Goal: Task Accomplishment & Management: Manage account settings

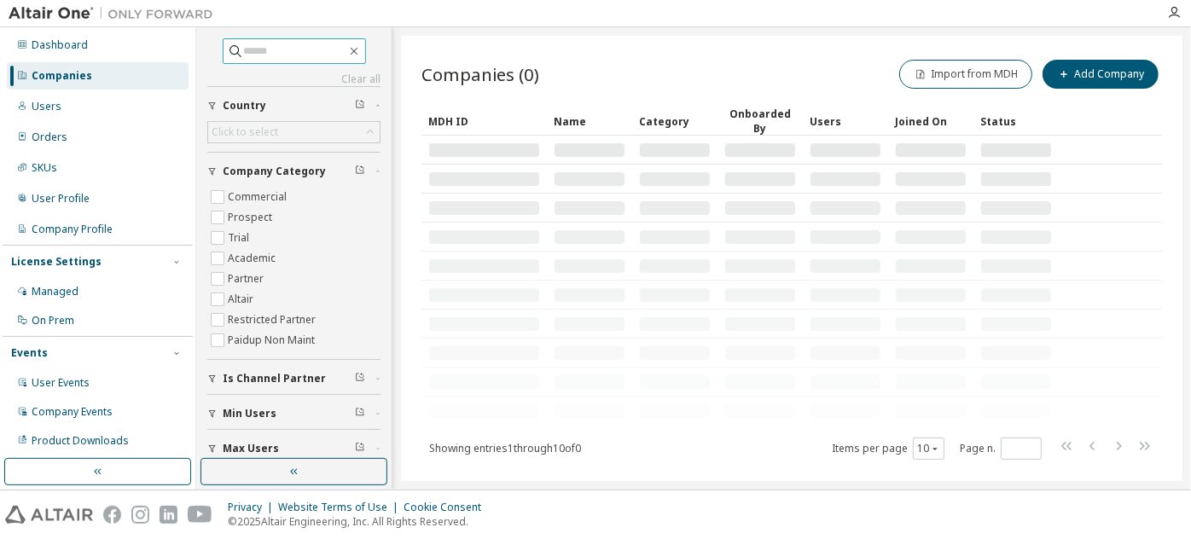
click at [309, 43] on input "text" at bounding box center [295, 51] width 102 height 17
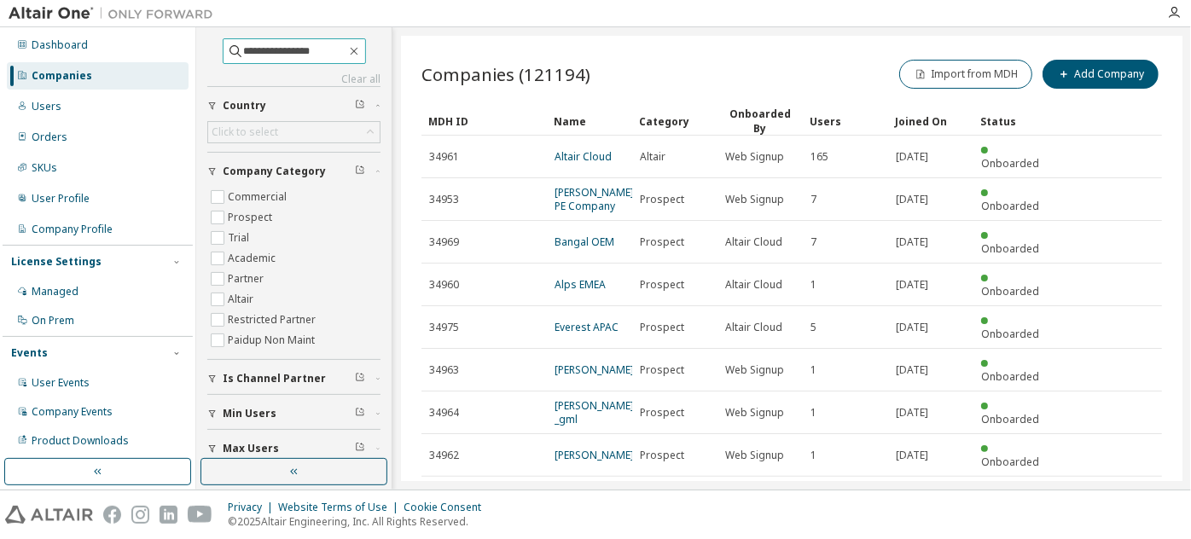
type input "**********"
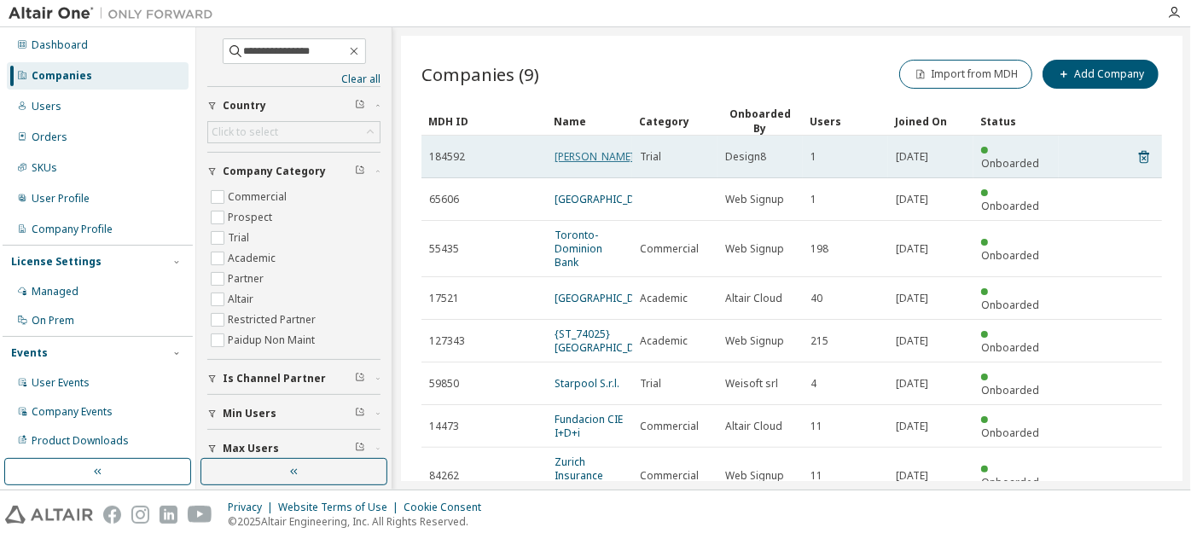
click at [571, 158] on link "Romana Dokoupilova" at bounding box center [593, 156] width 79 height 14
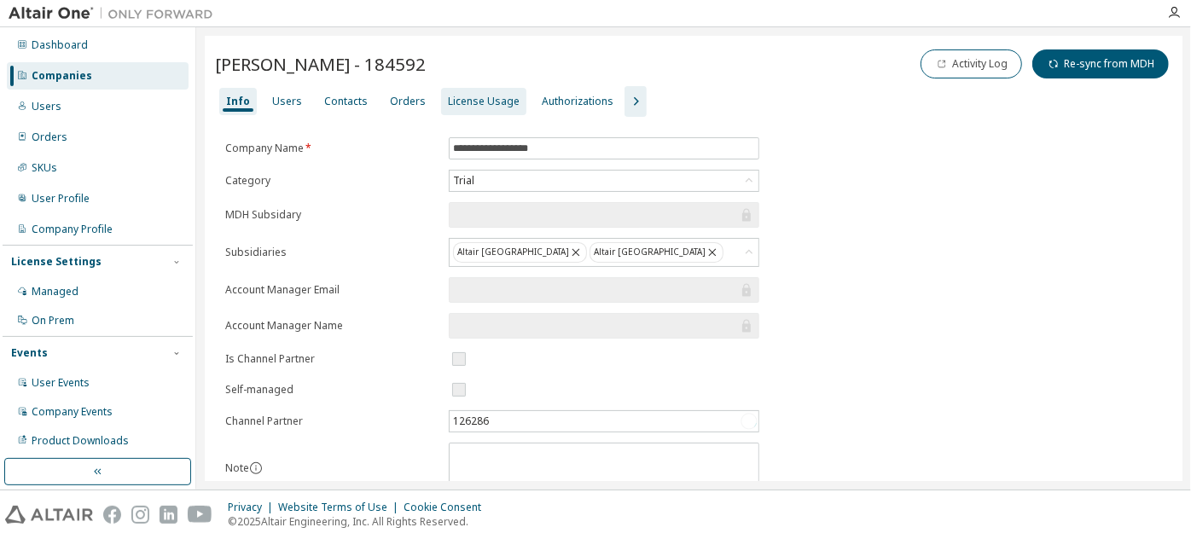
click at [448, 105] on div "License Usage" at bounding box center [484, 102] width 72 height 14
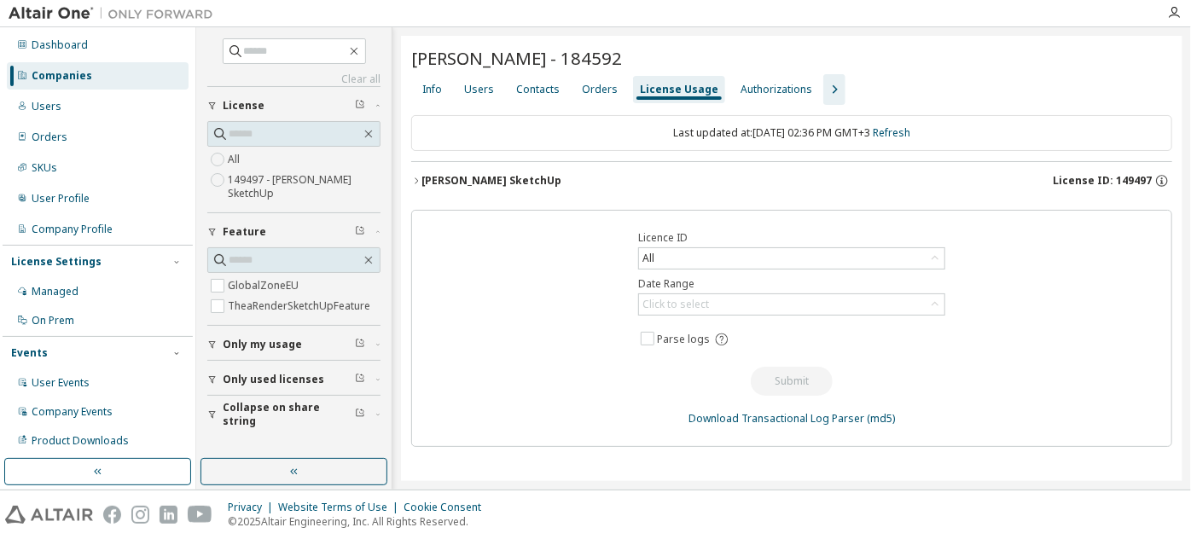
click at [452, 188] on button "Thea Render SketchUp License ID: 149497" at bounding box center [791, 181] width 761 height 38
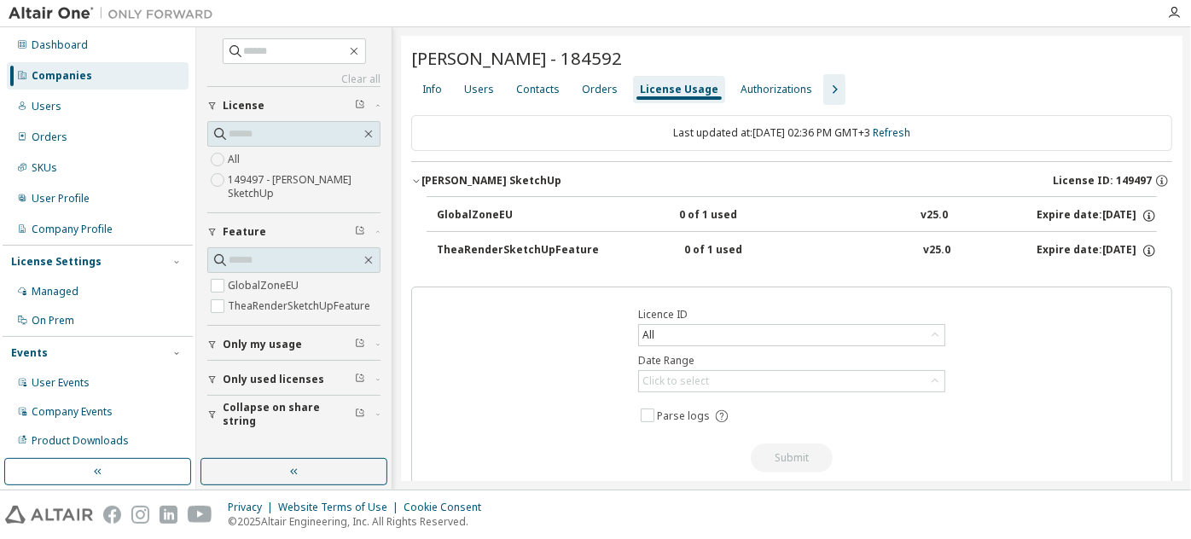
click at [824, 89] on icon "button" at bounding box center [834, 89] width 20 height 20
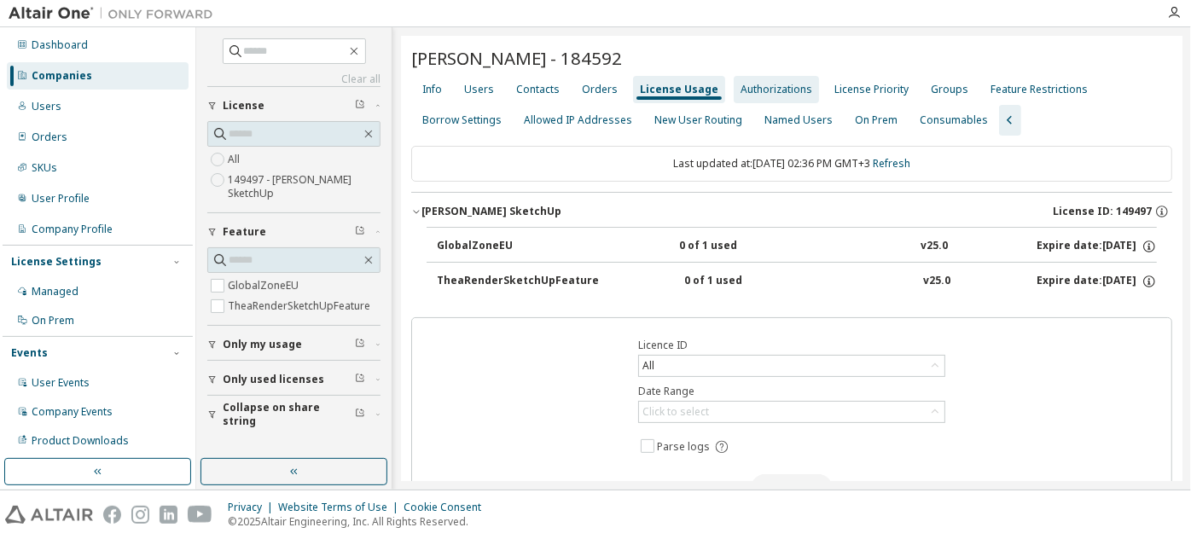
click at [762, 89] on div "Authorizations" at bounding box center [776, 90] width 72 height 14
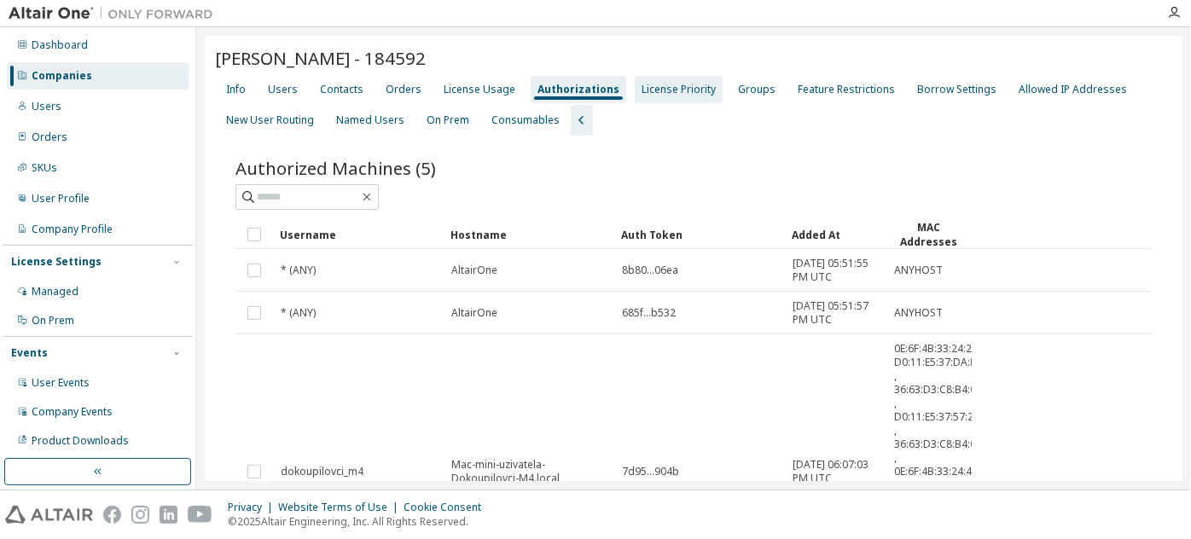
click at [653, 97] on div "License Priority" at bounding box center [678, 89] width 88 height 27
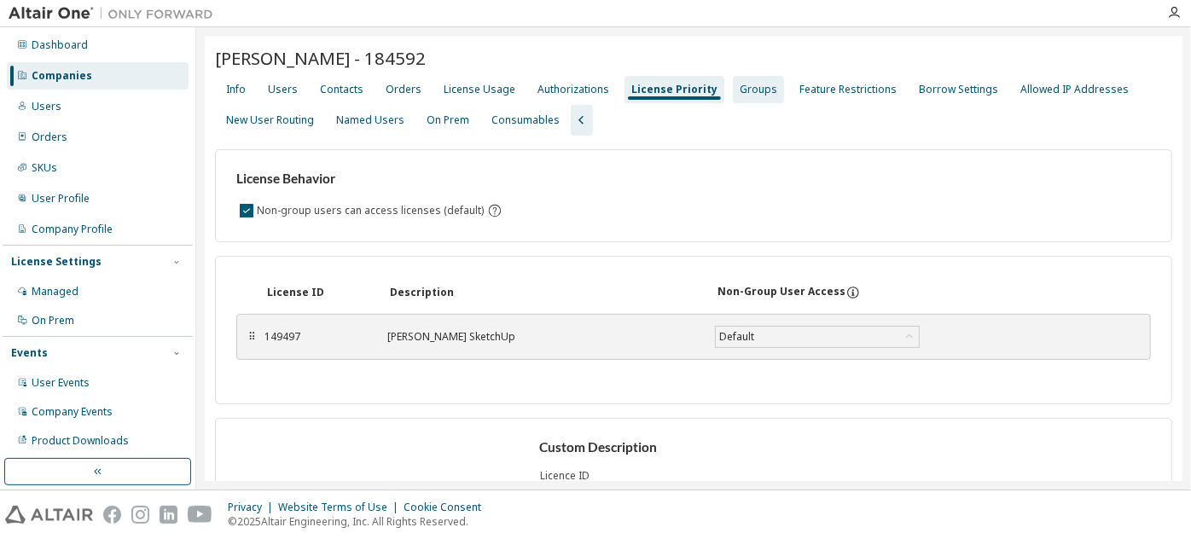
click at [733, 85] on div "Groups" at bounding box center [758, 89] width 51 height 27
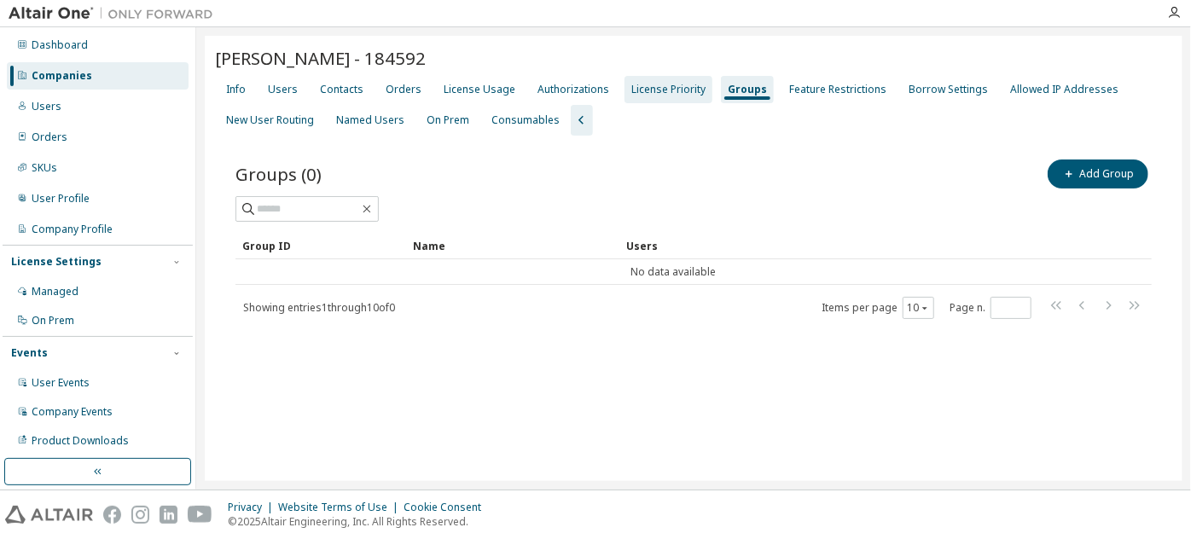
click at [657, 87] on div "License Priority" at bounding box center [668, 90] width 74 height 14
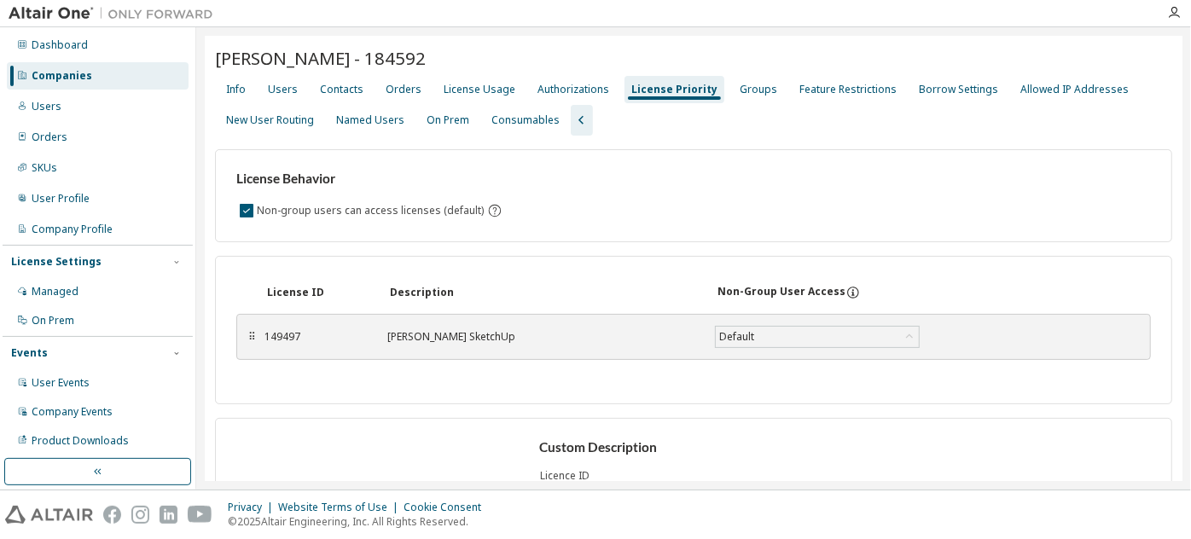
scroll to position [145, 0]
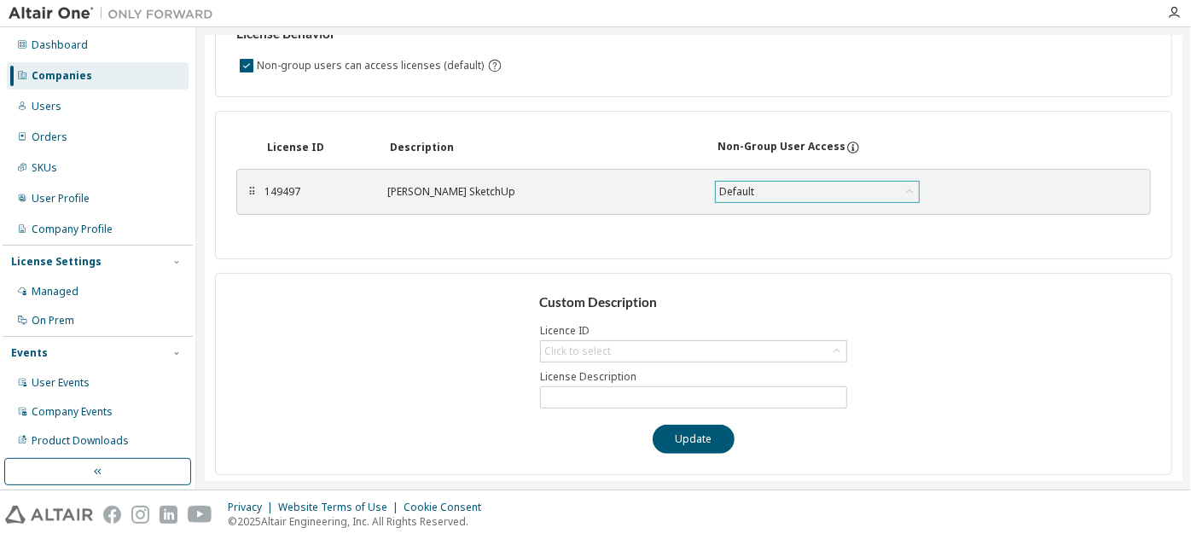
click at [768, 182] on div "Default" at bounding box center [817, 192] width 203 height 20
click at [419, 243] on div "License ID Description Non-Group User Access ⠿ 149497 Thea Render SketchUp Defa…" at bounding box center [693, 185] width 957 height 148
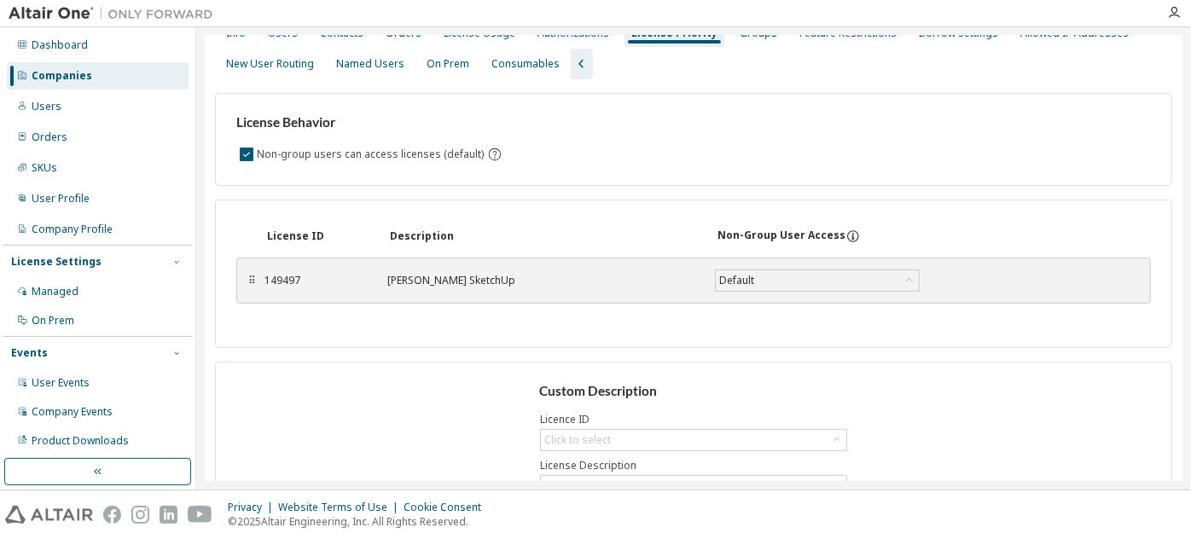
scroll to position [0, 0]
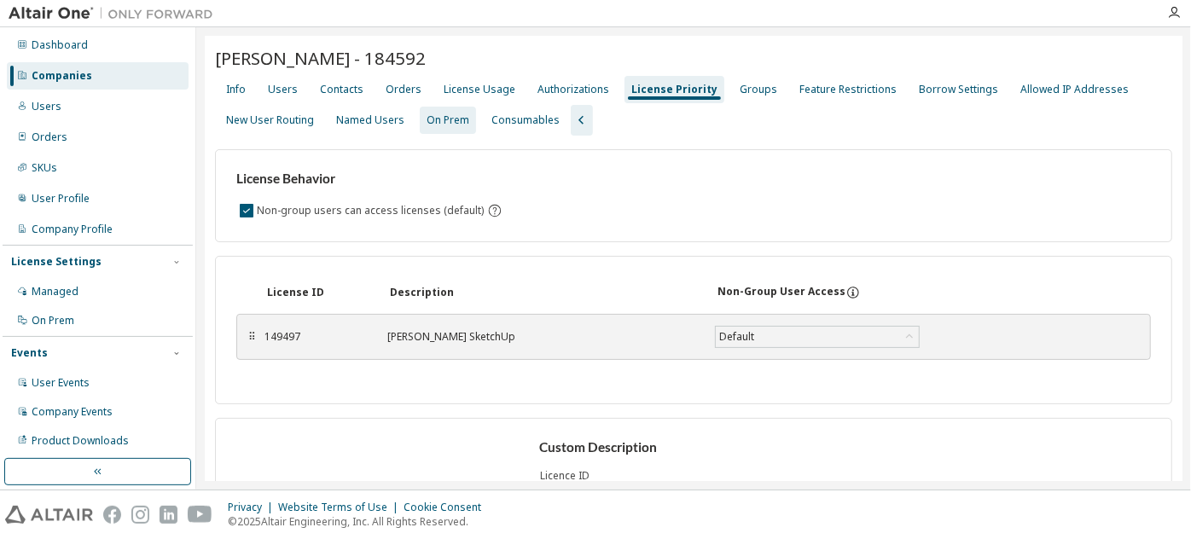
click at [450, 129] on div "On Prem" at bounding box center [448, 120] width 56 height 27
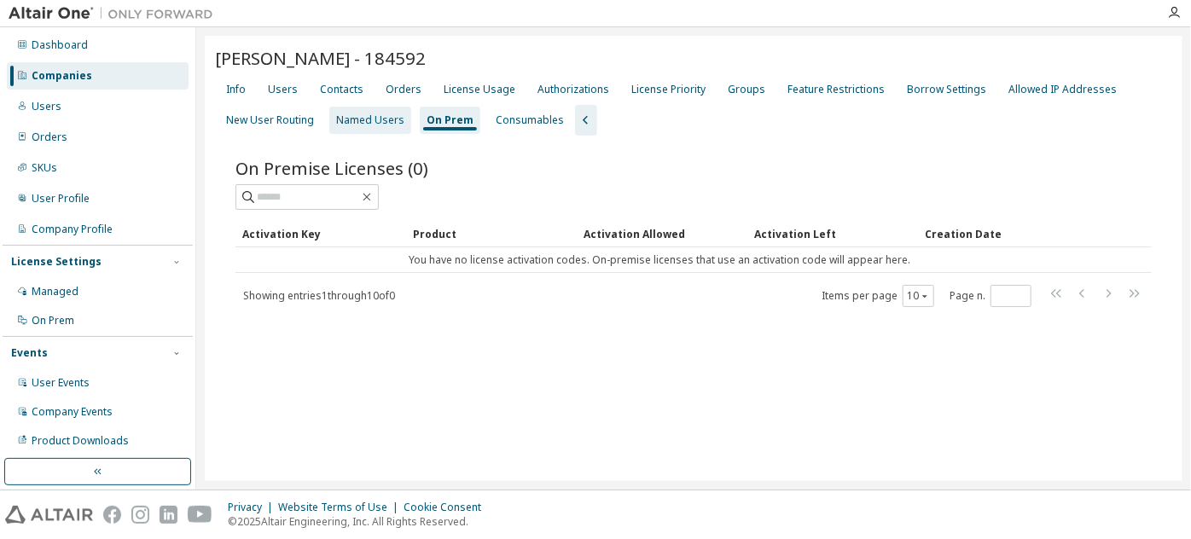
click at [385, 120] on div "Named Users" at bounding box center [370, 120] width 68 height 14
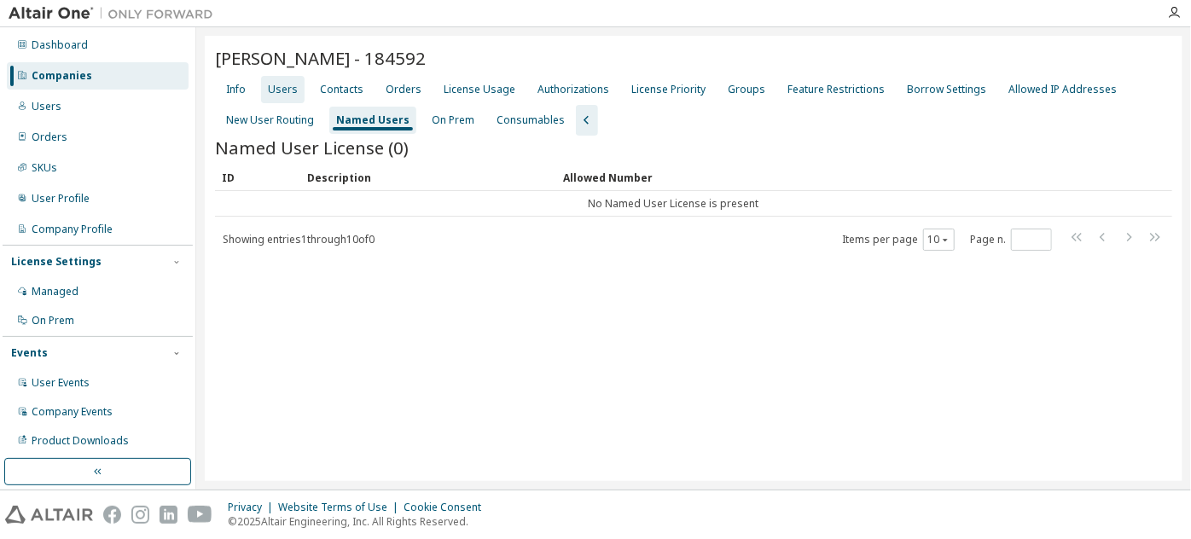
click at [280, 90] on div "Users" at bounding box center [283, 90] width 30 height 14
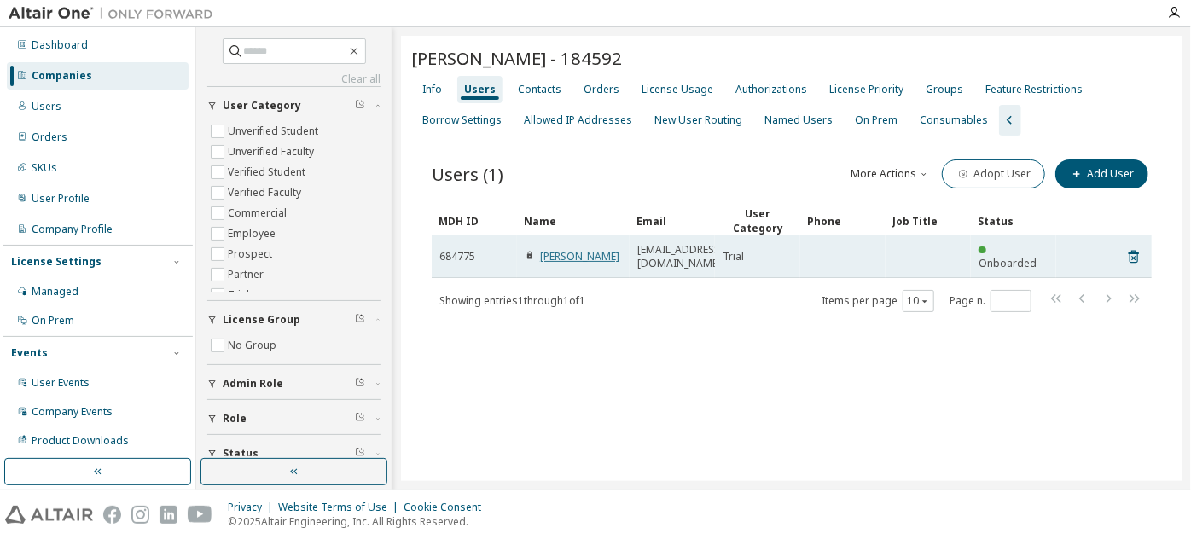
click at [554, 259] on link "Romana Dokoupilova" at bounding box center [579, 256] width 79 height 14
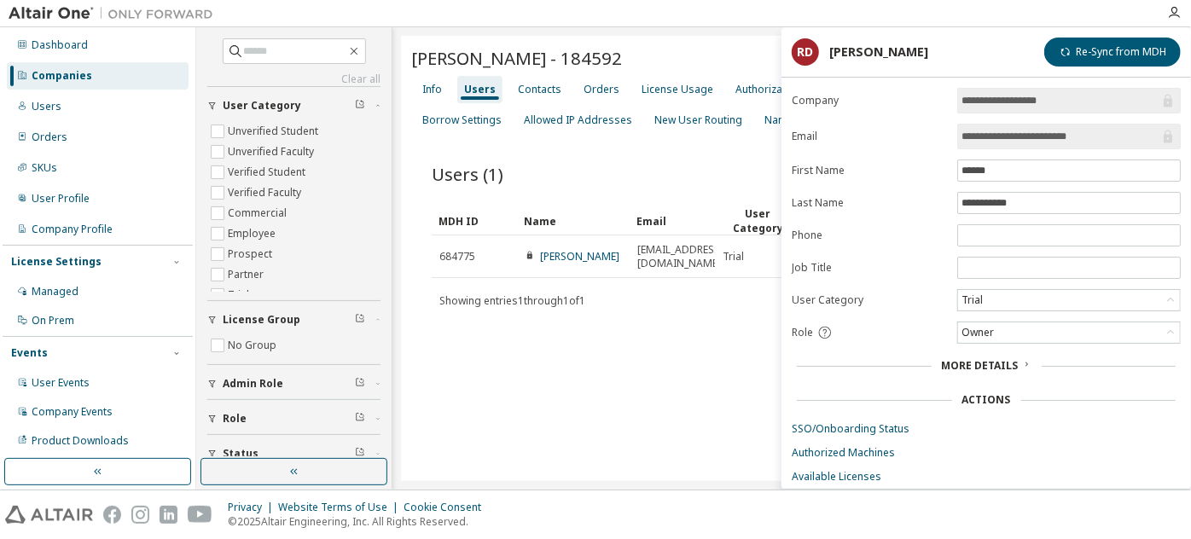
click at [568, 475] on div "Romana Dokoupilova - 184592 Clear Load Save Save As Field Operator Value Select…" at bounding box center [791, 258] width 781 height 445
click at [851, 427] on link "SSO/Onboarding Status" at bounding box center [985, 429] width 389 height 14
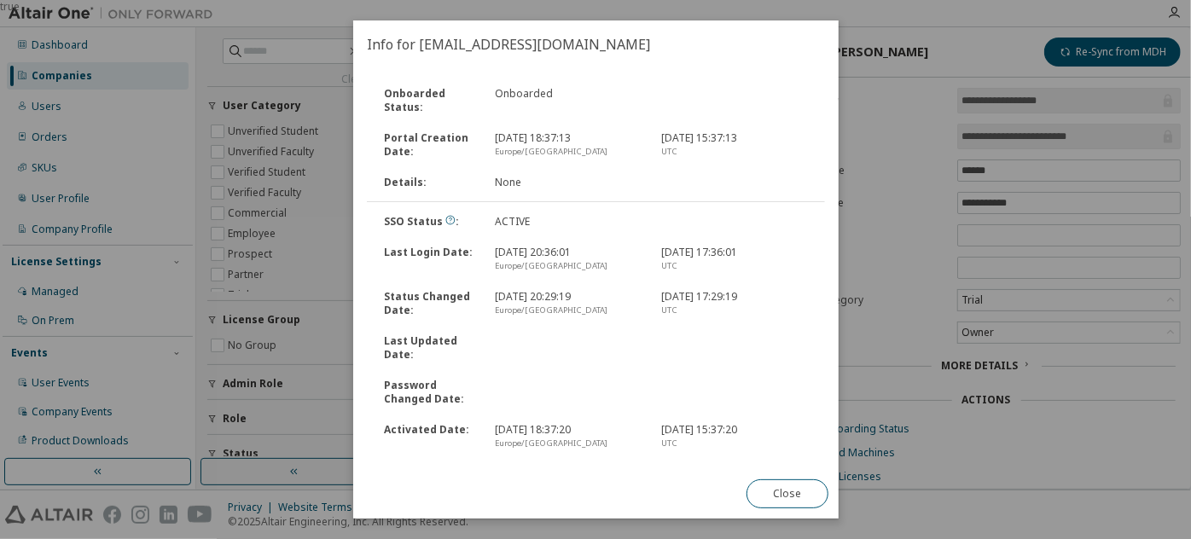
click at [862, 363] on div "true" at bounding box center [595, 269] width 1191 height 539
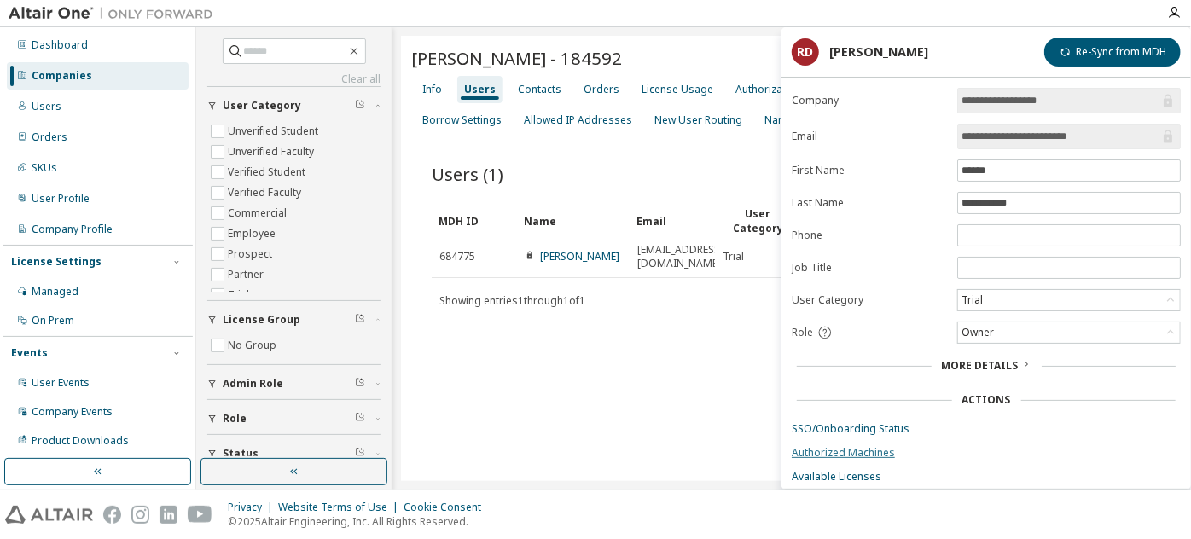
click at [864, 449] on link "Authorized Machines" at bounding box center [985, 453] width 389 height 14
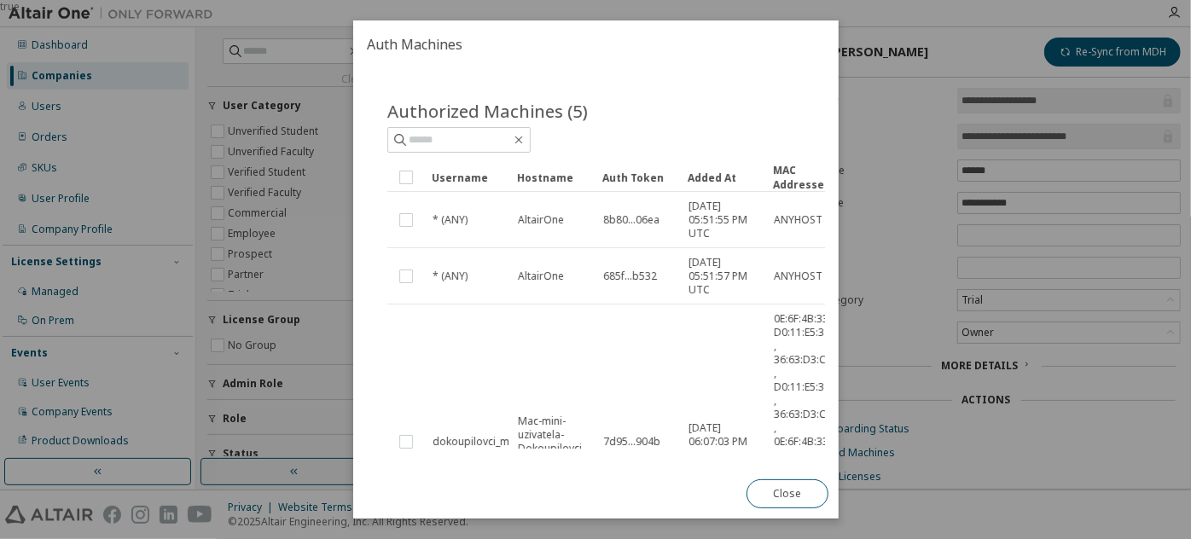
click at [848, 357] on div "true" at bounding box center [595, 269] width 1191 height 539
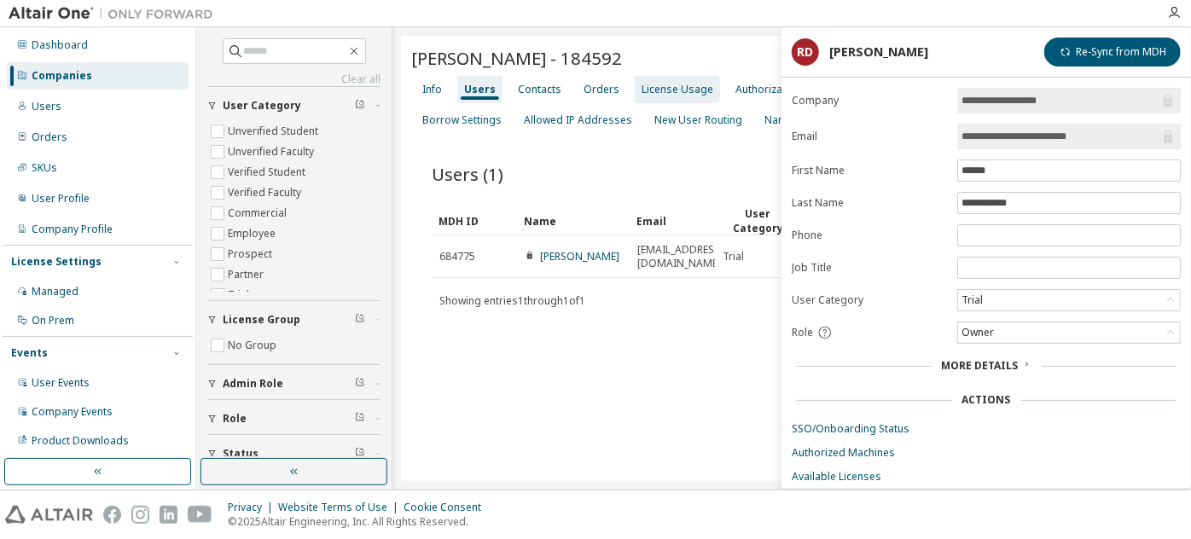
click at [641, 87] on div "License Usage" at bounding box center [677, 90] width 72 height 14
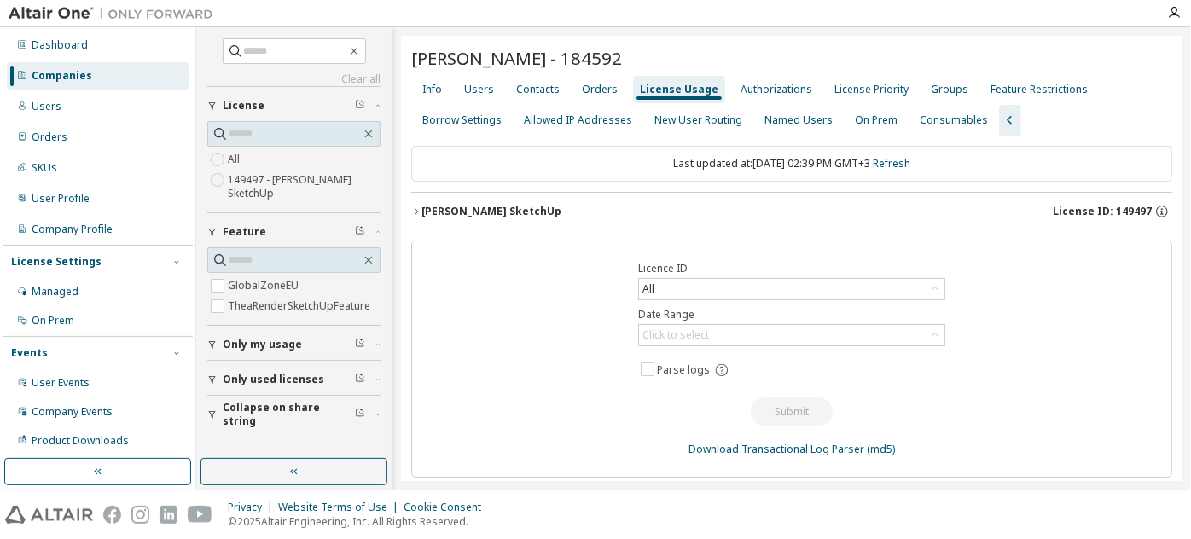
click at [524, 206] on div "Thea Render SketchUp" at bounding box center [491, 212] width 140 height 14
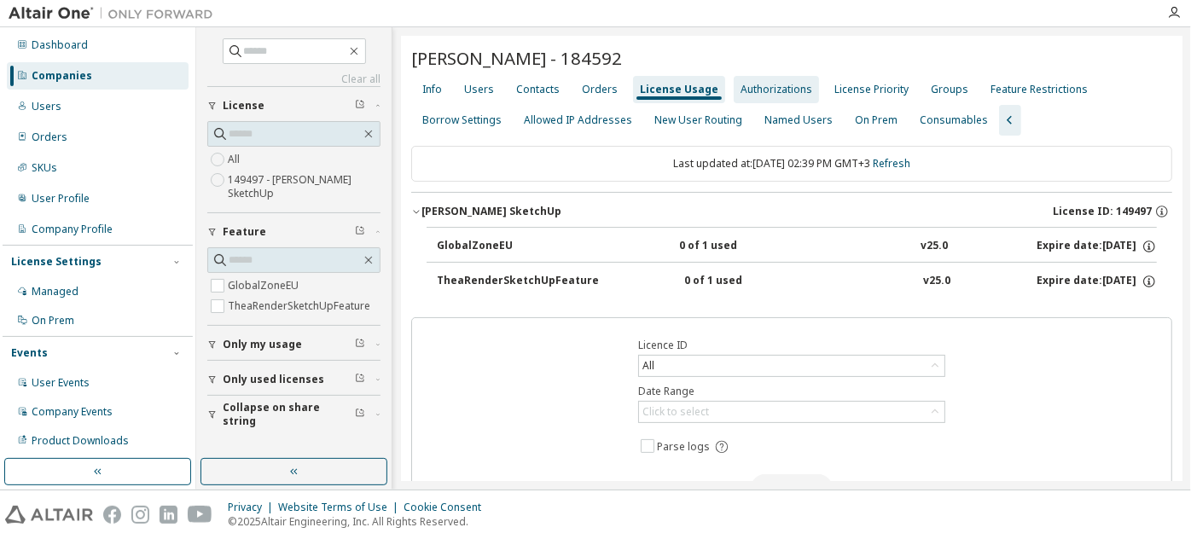
click at [758, 86] on div "Authorizations" at bounding box center [776, 90] width 72 height 14
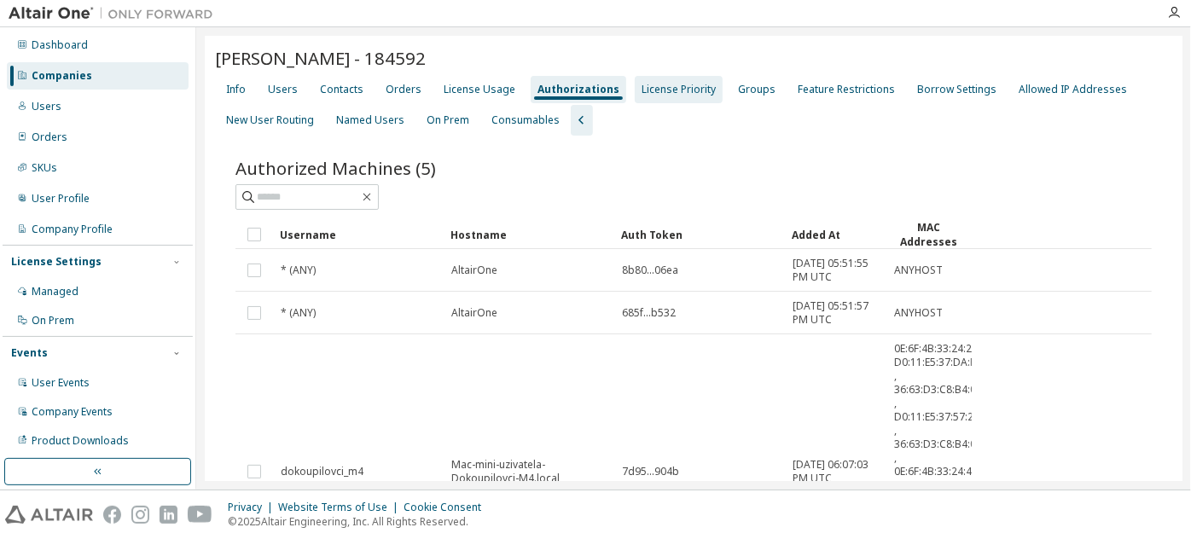
click at [674, 90] on div "License Priority" at bounding box center [678, 90] width 74 height 14
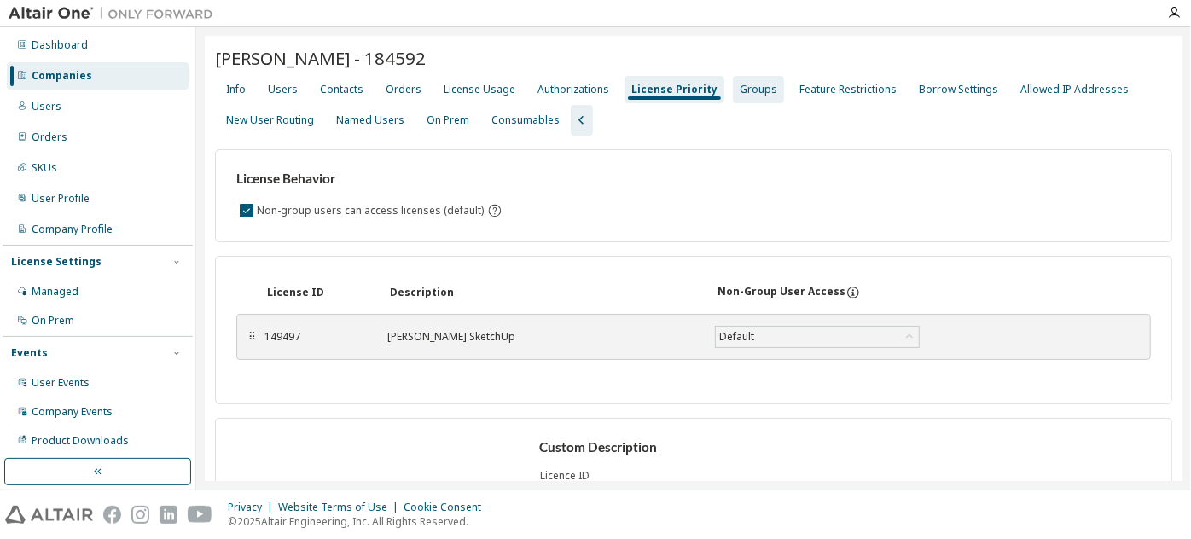
click at [745, 85] on div "Groups" at bounding box center [758, 90] width 38 height 14
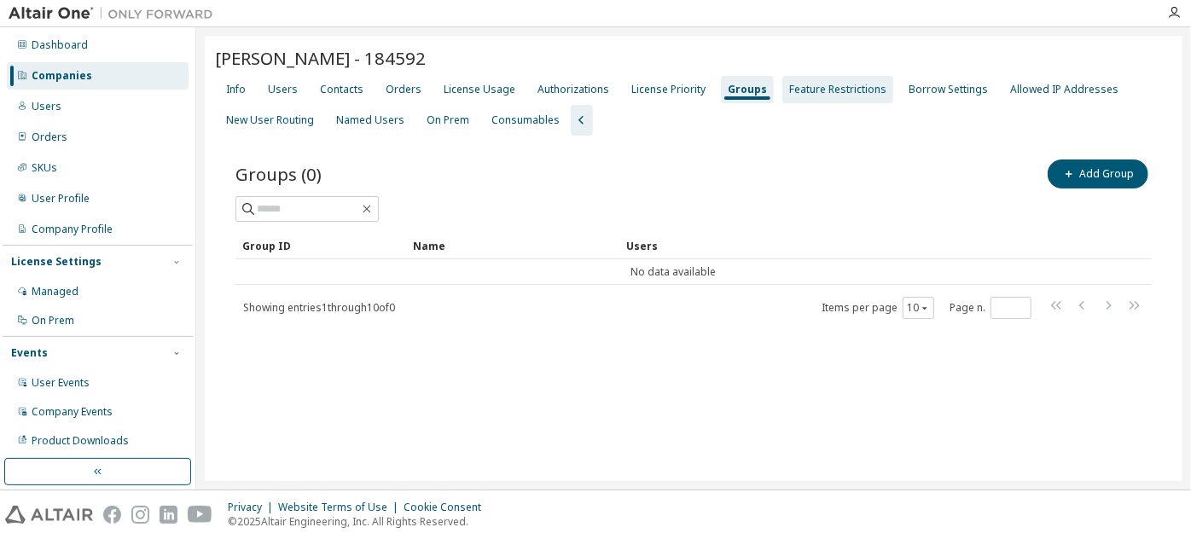
click at [789, 85] on div "Feature Restrictions" at bounding box center [837, 90] width 97 height 14
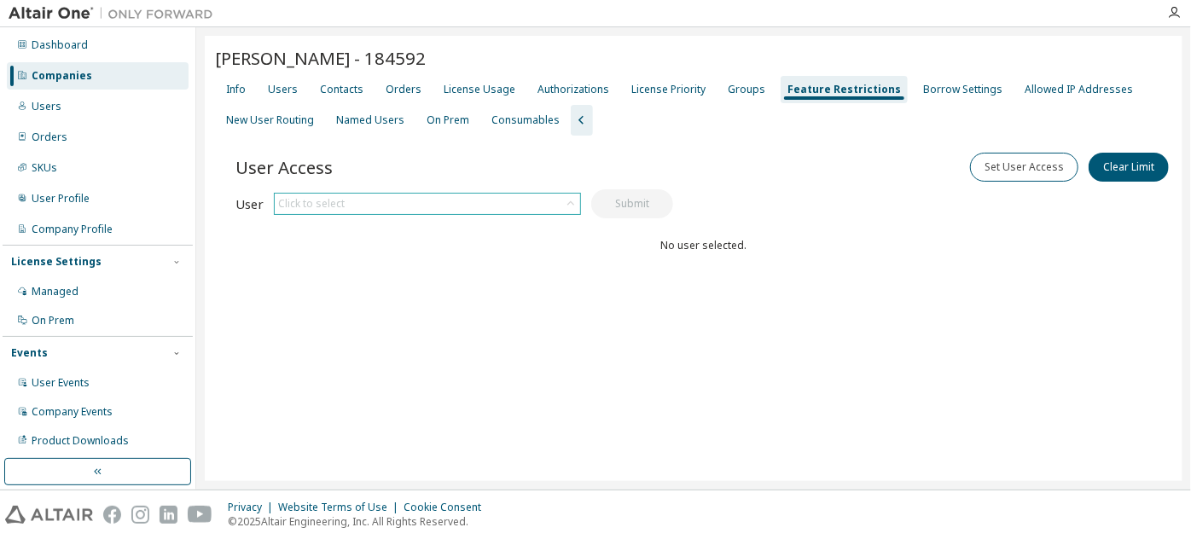
click at [489, 205] on div "Click to select" at bounding box center [427, 204] width 305 height 20
click at [476, 242] on li "romana.dokoupil@gmail.com" at bounding box center [426, 250] width 303 height 22
click at [640, 198] on button "Submit" at bounding box center [632, 203] width 82 height 29
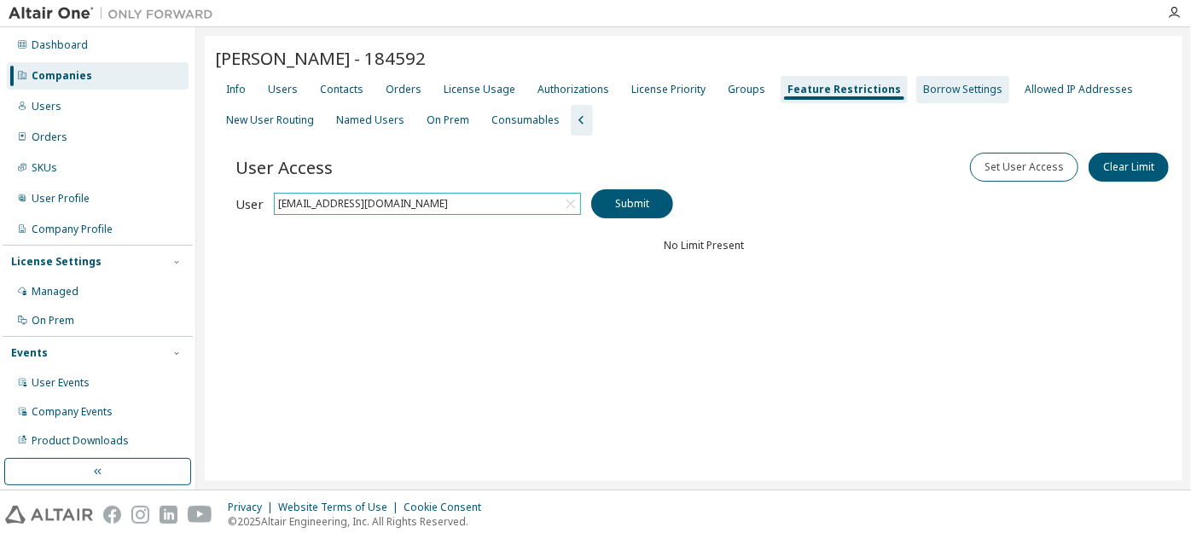
click at [941, 88] on div "Borrow Settings" at bounding box center [962, 90] width 79 height 14
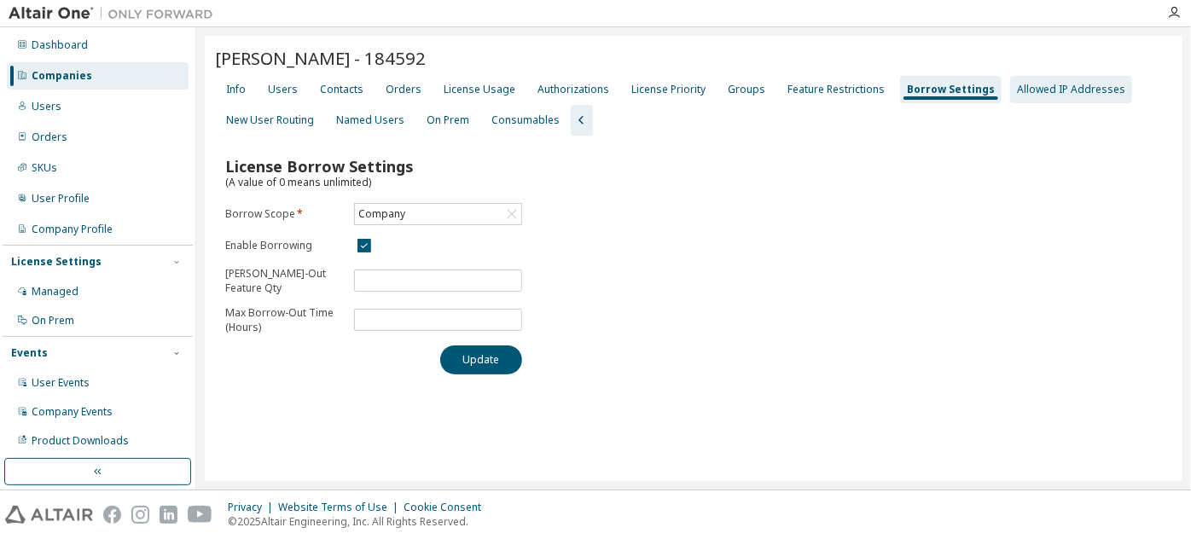
click at [1027, 90] on div "Allowed IP Addresses" at bounding box center [1071, 90] width 108 height 14
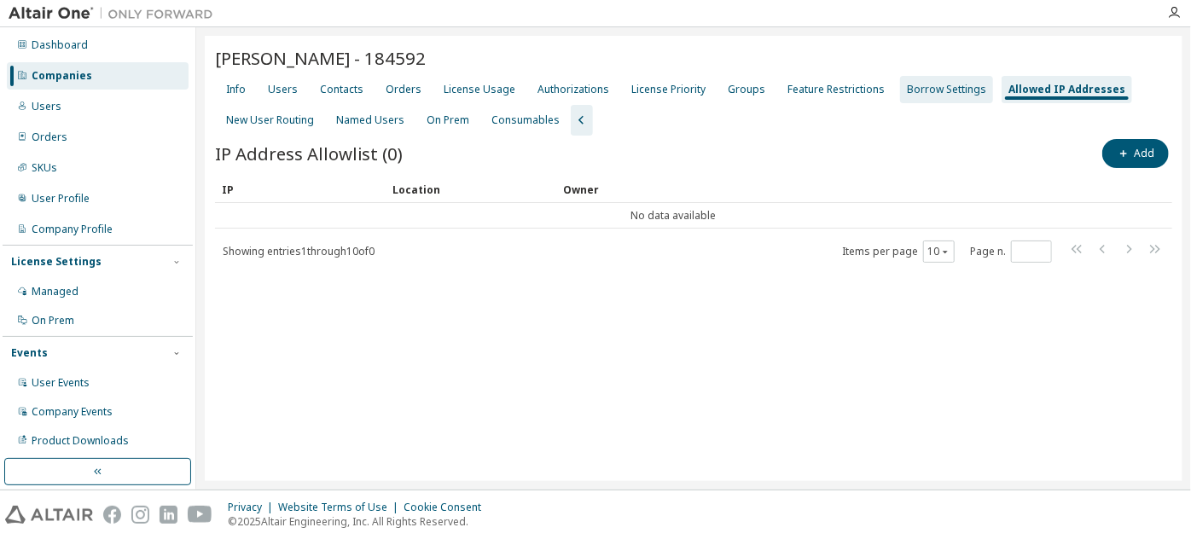
click at [925, 90] on div "Borrow Settings" at bounding box center [946, 90] width 79 height 14
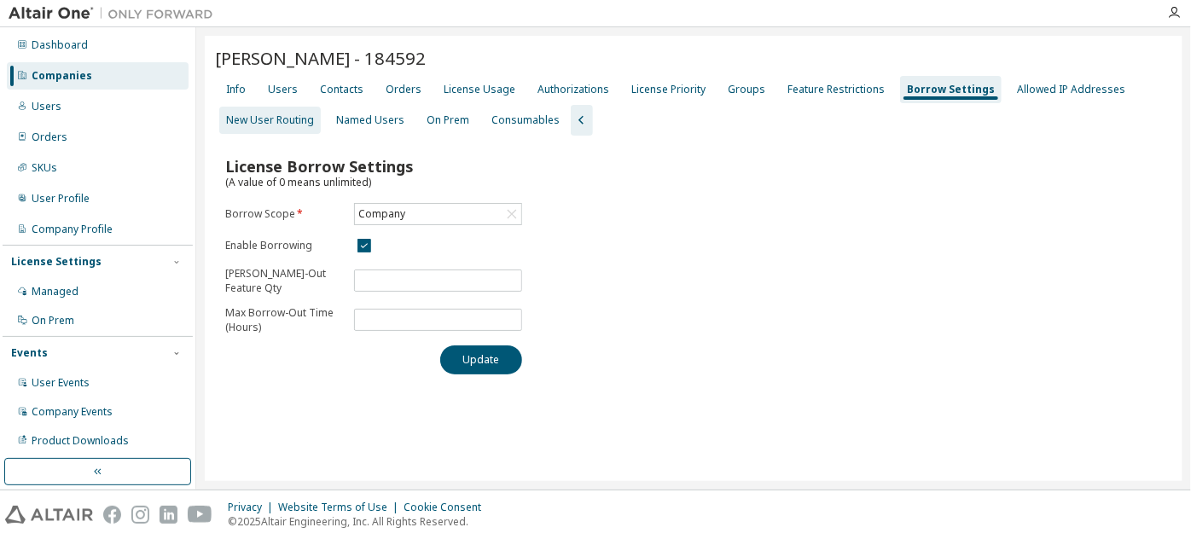
click at [284, 114] on div "New User Routing" at bounding box center [270, 120] width 88 height 14
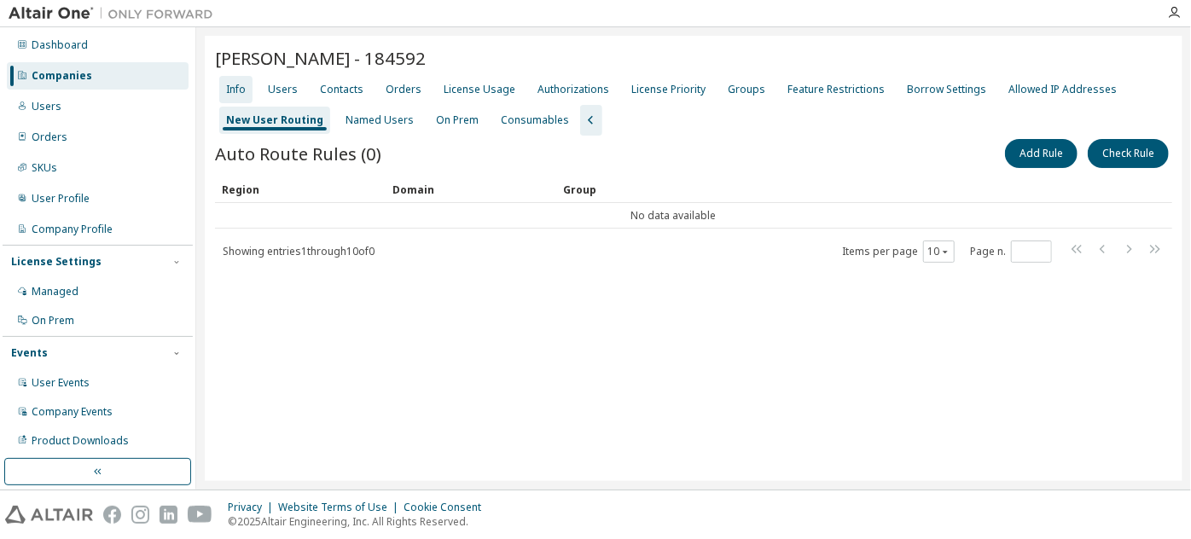
click at [236, 92] on div "Info" at bounding box center [236, 90] width 20 height 14
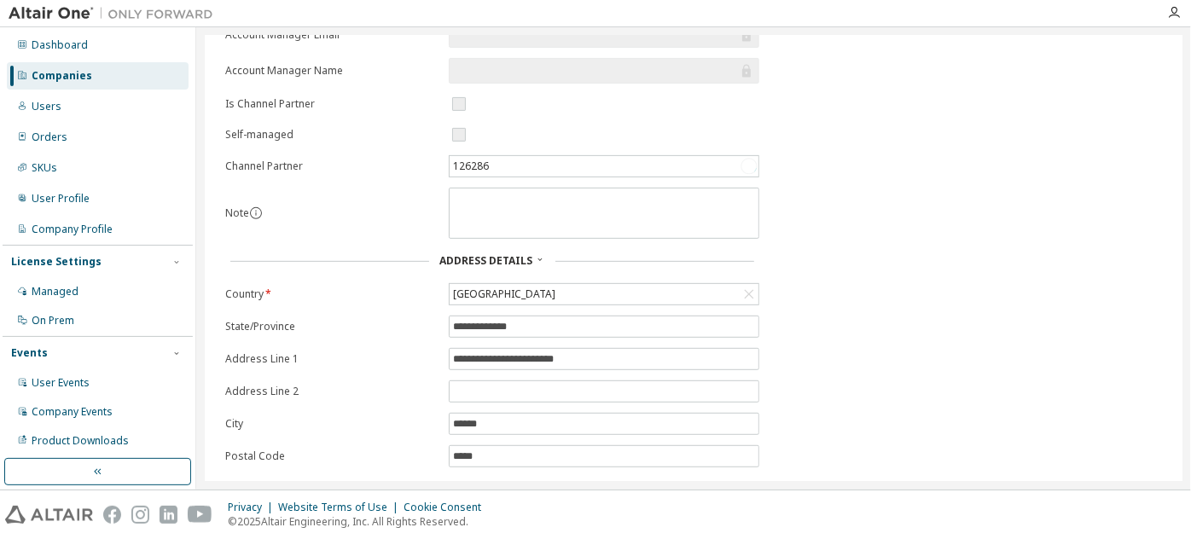
scroll to position [348, 0]
